Goal: Task Accomplishment & Management: Manage account settings

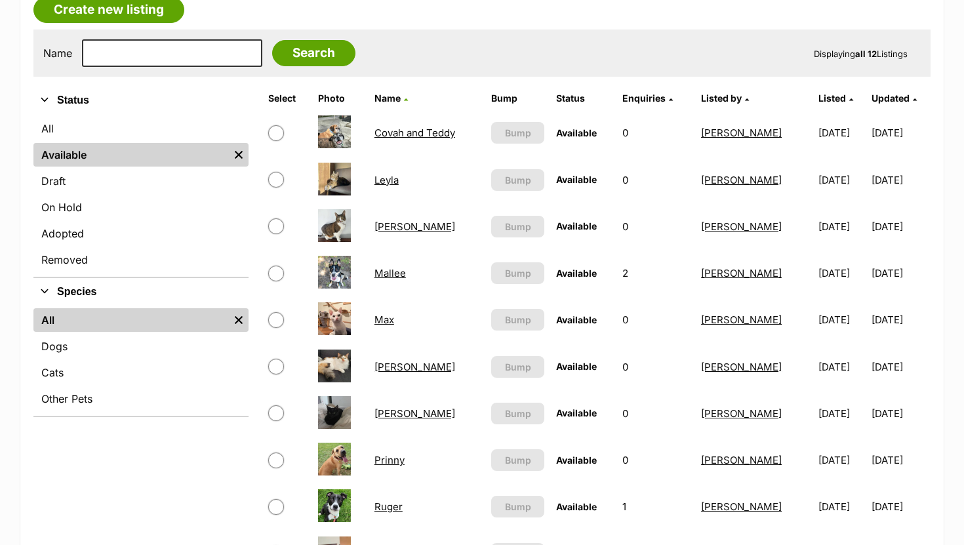
scroll to position [314, 0]
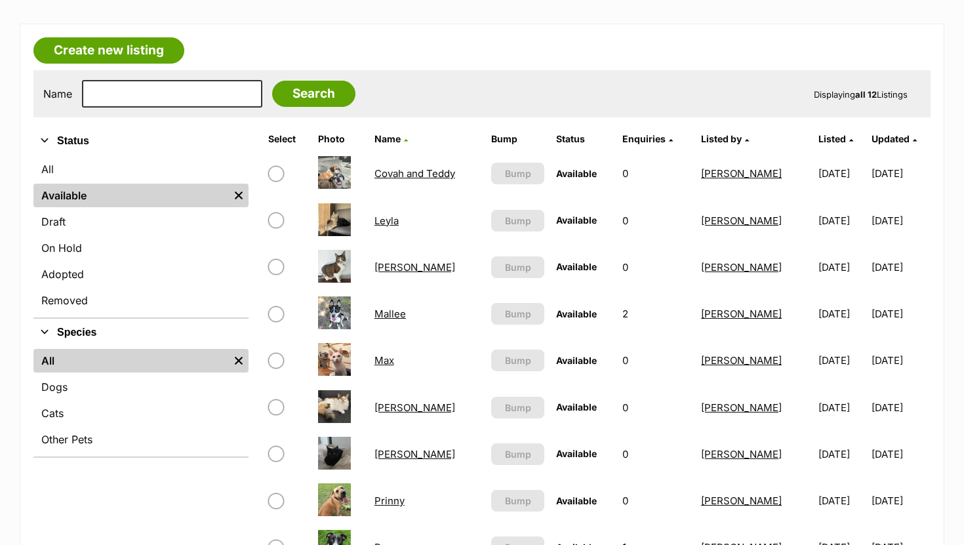
click at [382, 310] on link "Mallee" at bounding box center [390, 314] width 31 height 12
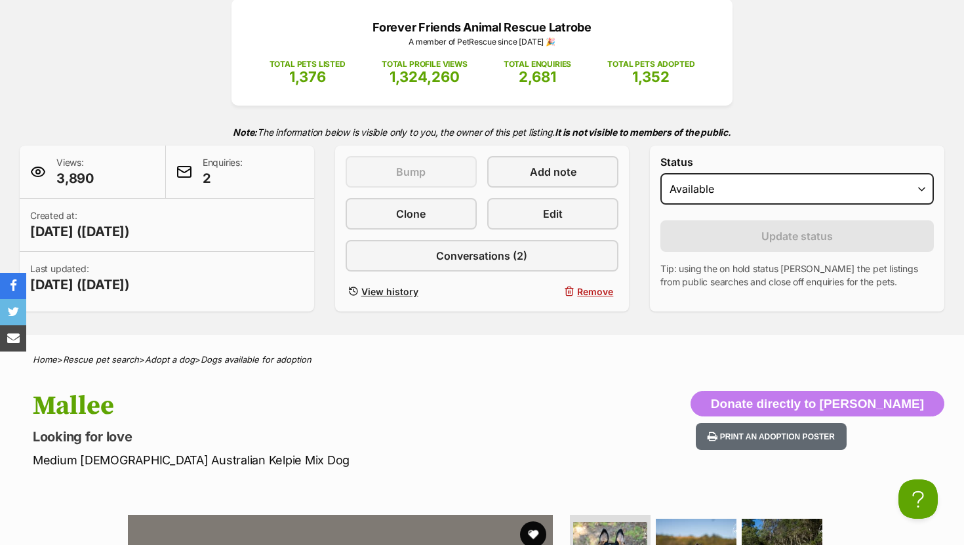
scroll to position [167, 0]
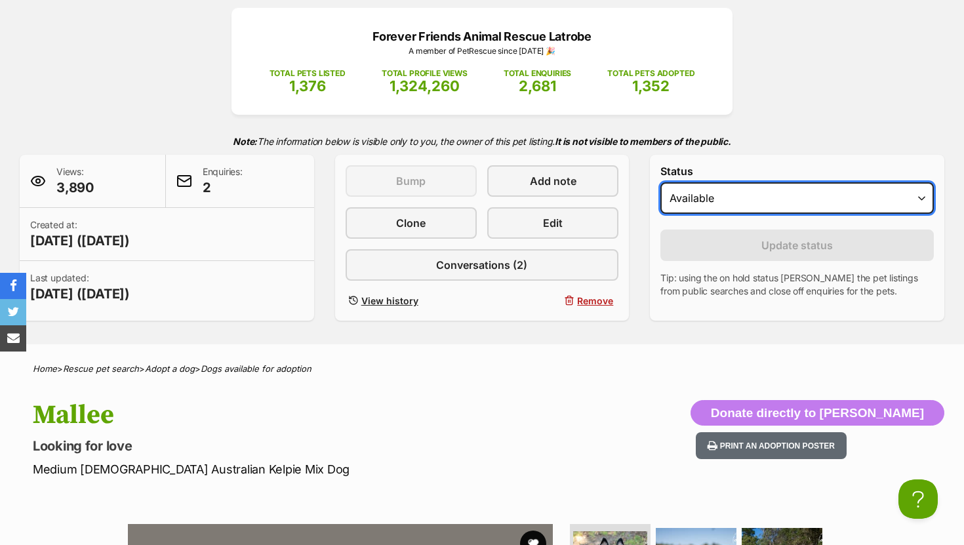
click at [715, 193] on select "Draft - not available as listing has enquires Available On hold Adopted" at bounding box center [798, 197] width 274 height 31
select select "rehomed"
click at [661, 183] on select "Draft - not available as listing has enquires Available On hold Adopted" at bounding box center [798, 197] width 274 height 31
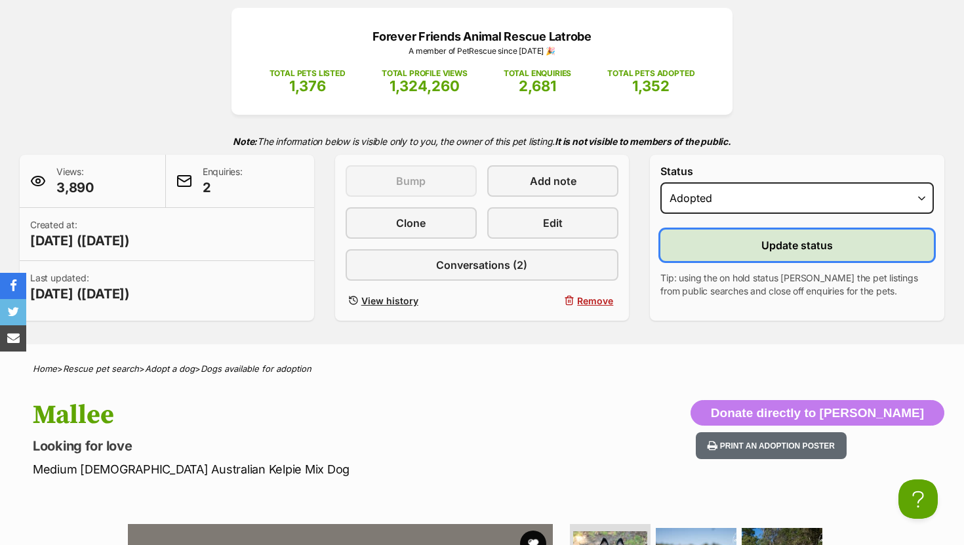
click at [698, 251] on button "Update status" at bounding box center [798, 245] width 274 height 31
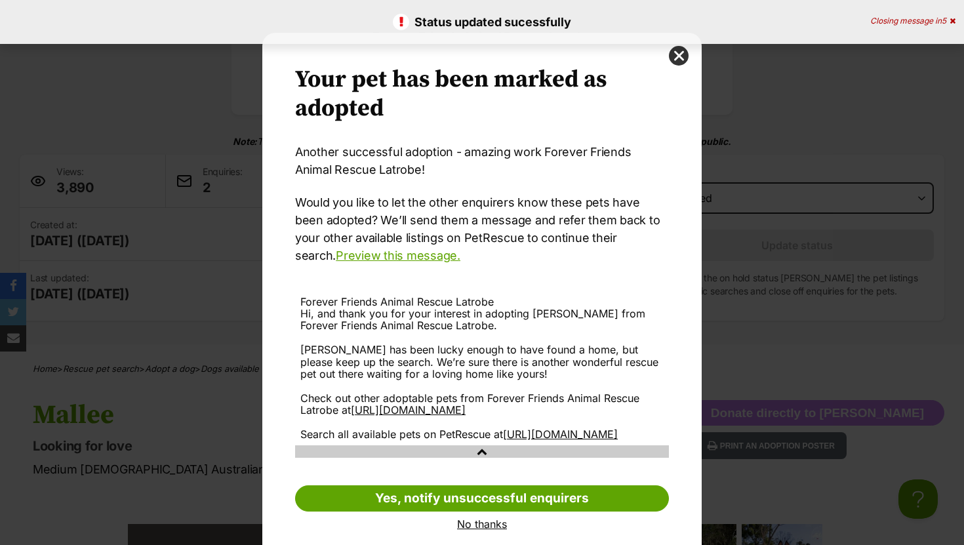
scroll to position [42, 0]
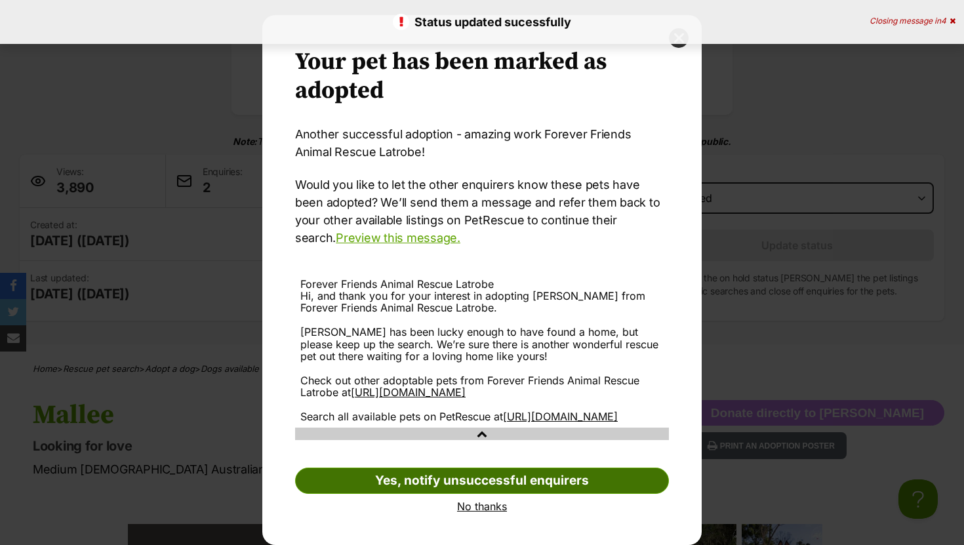
click at [377, 487] on link "Yes, notify unsuccessful enquirers" at bounding box center [482, 481] width 374 height 26
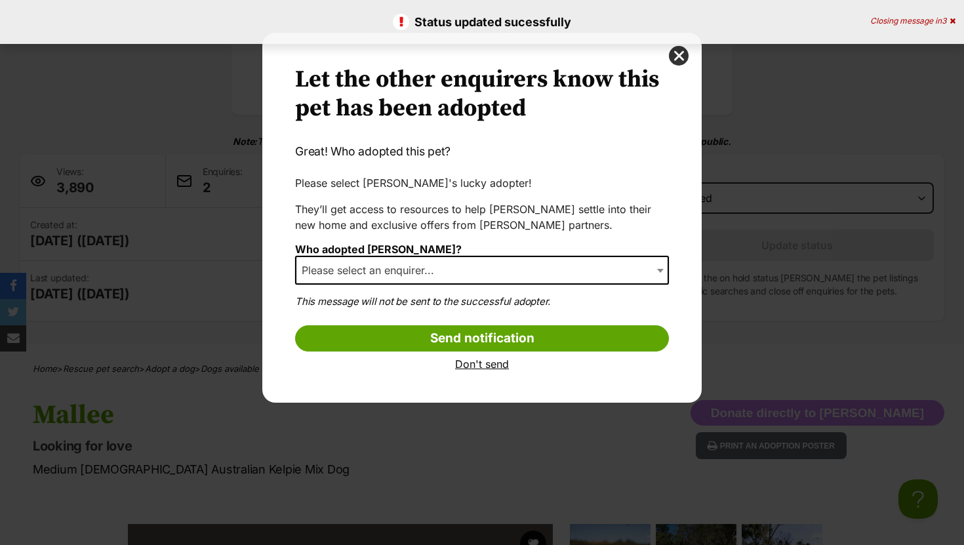
click at [416, 265] on span "Please select an enquirer..." at bounding box center [372, 270] width 151 height 18
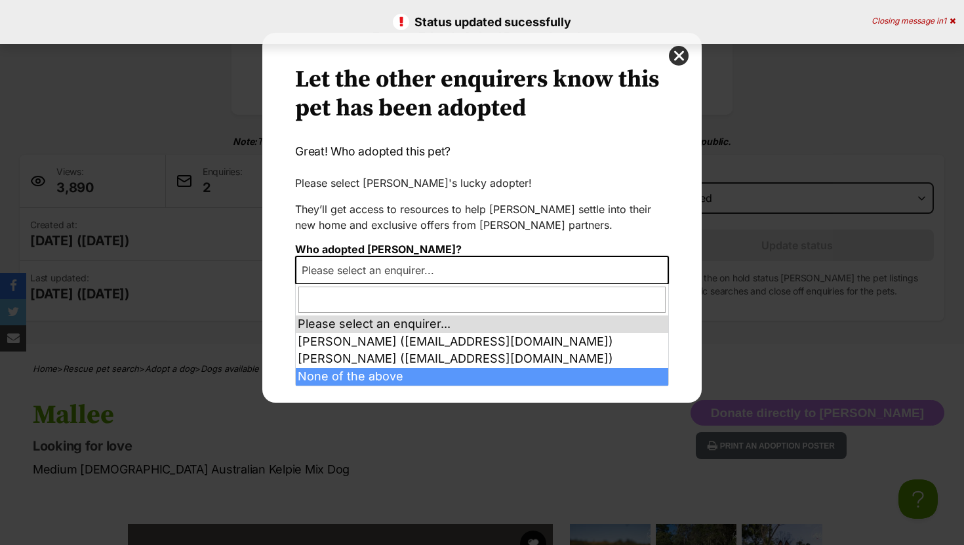
select select "other"
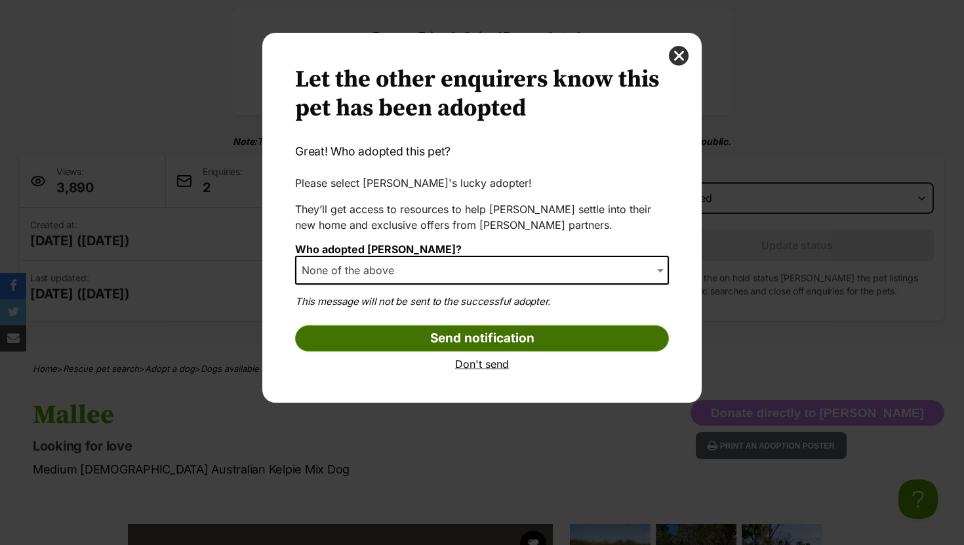
click at [371, 341] on input "Send notification" at bounding box center [482, 338] width 374 height 26
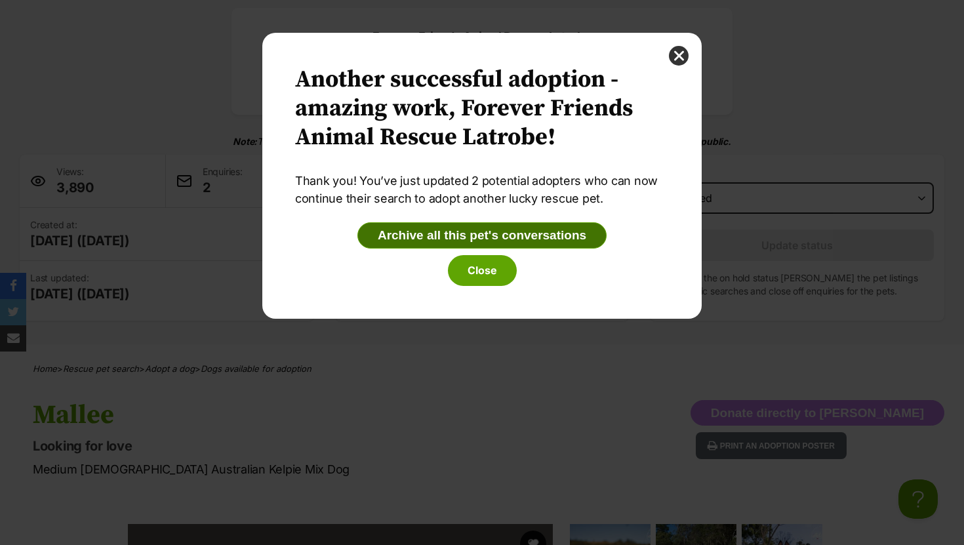
click at [415, 236] on button "Archive all this pet's conversations" at bounding box center [482, 235] width 249 height 26
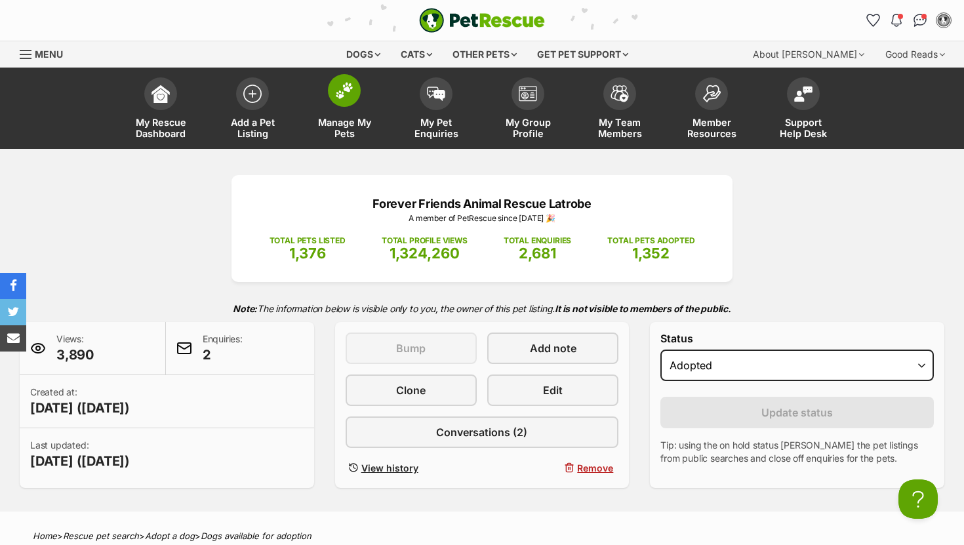
click at [347, 90] on img at bounding box center [344, 90] width 18 height 17
